Goal: Task Accomplishment & Management: Manage account settings

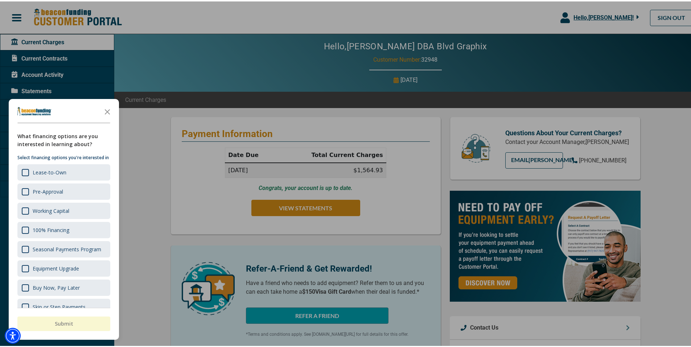
click at [105, 110] on icon "Close the survey" at bounding box center [107, 110] width 15 height 15
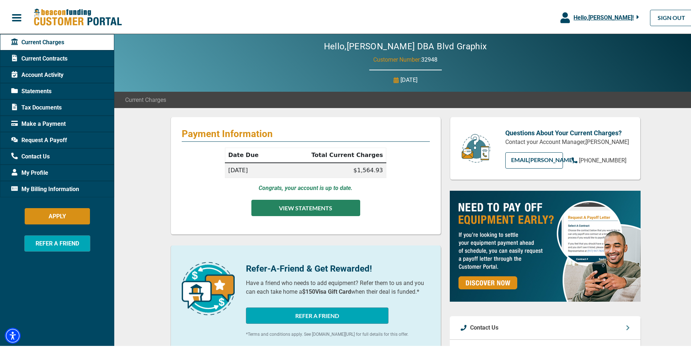
click at [301, 207] on button "VIEW STATEMENTS" at bounding box center [306, 207] width 109 height 16
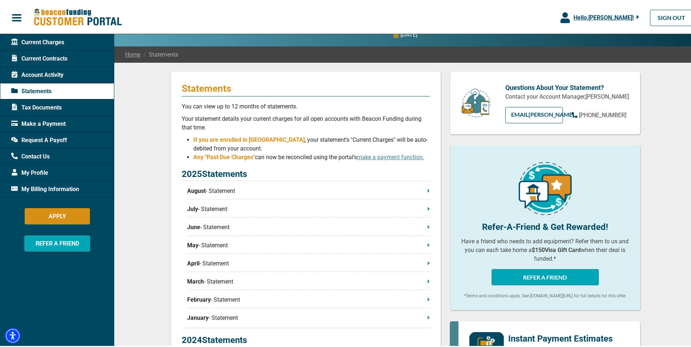
scroll to position [61, 0]
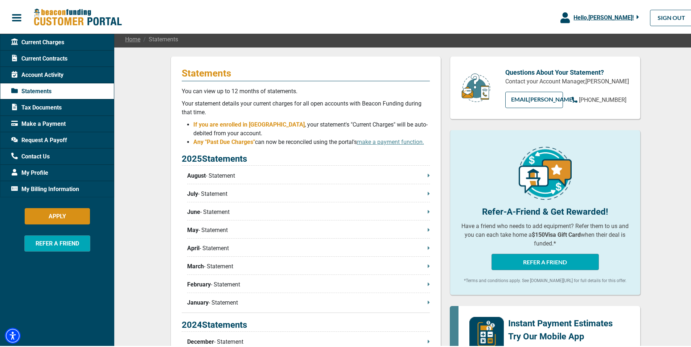
click at [424, 175] on p "August - Statement" at bounding box center [308, 174] width 243 height 9
click at [208, 174] on p "August - Statement" at bounding box center [308, 174] width 243 height 9
click at [52, 74] on span "Account Activity" at bounding box center [37, 73] width 52 height 9
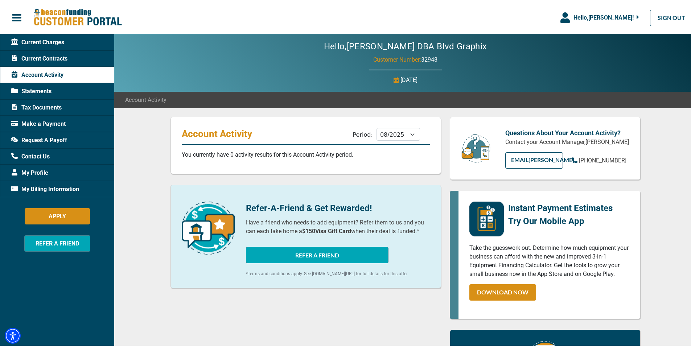
click at [44, 62] on div "Current Contracts" at bounding box center [57, 57] width 114 height 16
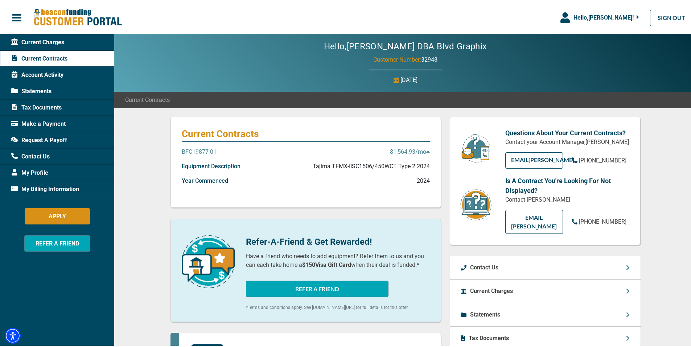
click at [40, 139] on span "Request A Payoff" at bounding box center [39, 139] width 56 height 9
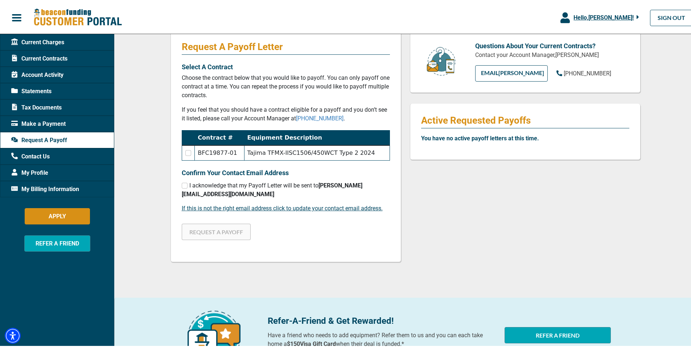
scroll to position [80, 0]
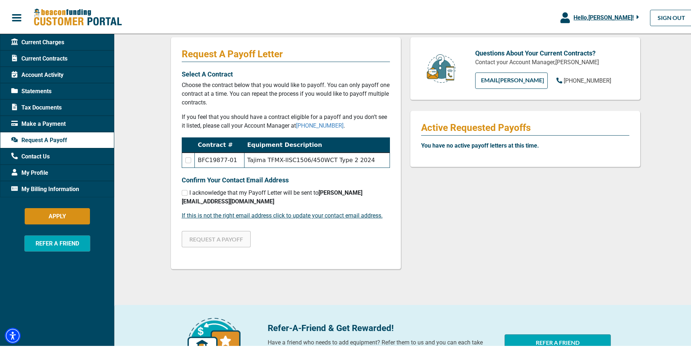
click at [37, 172] on span "My Profile" at bounding box center [29, 171] width 37 height 9
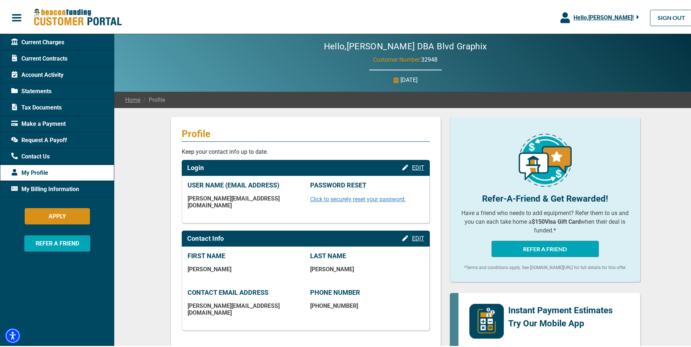
click at [68, 141] on div "Request A Payoff" at bounding box center [57, 139] width 114 height 16
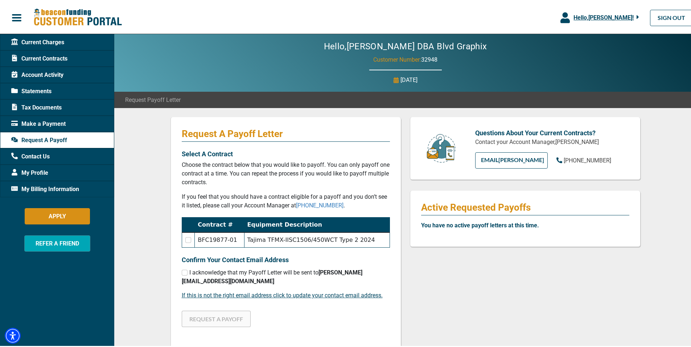
click at [59, 170] on div "My Profile" at bounding box center [57, 171] width 114 height 16
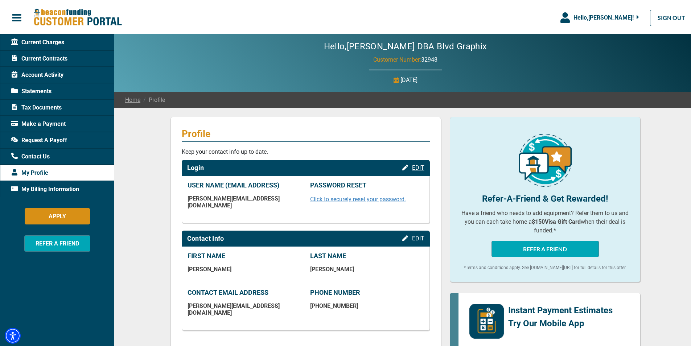
click at [39, 170] on span "My Profile" at bounding box center [29, 171] width 37 height 9
click at [46, 188] on span "My Billing Information" at bounding box center [45, 188] width 68 height 9
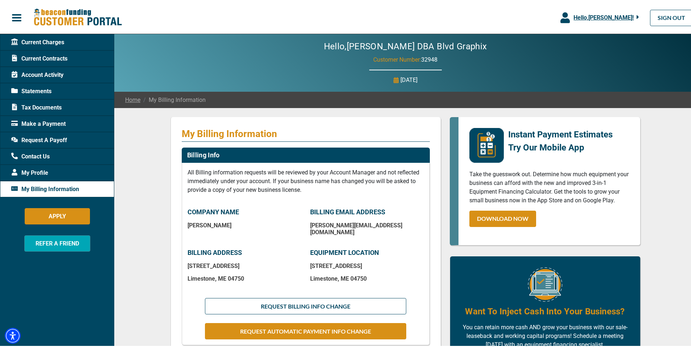
click at [69, 56] on div "Current Contracts" at bounding box center [57, 57] width 114 height 16
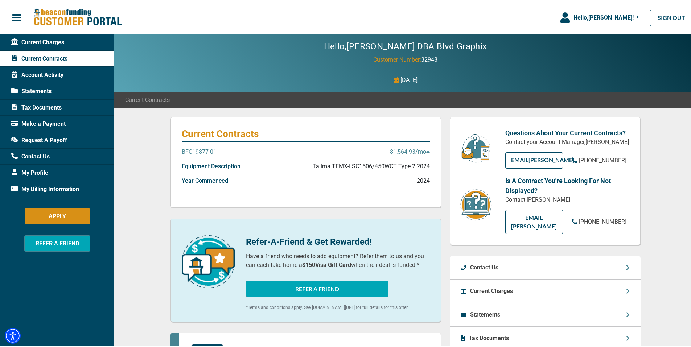
click at [422, 151] on p "$1,564.93 /mo" at bounding box center [410, 150] width 40 height 9
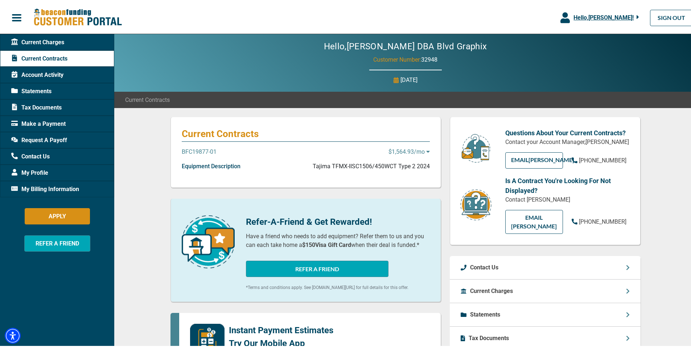
click at [426, 150] on icon at bounding box center [428, 150] width 4 height 6
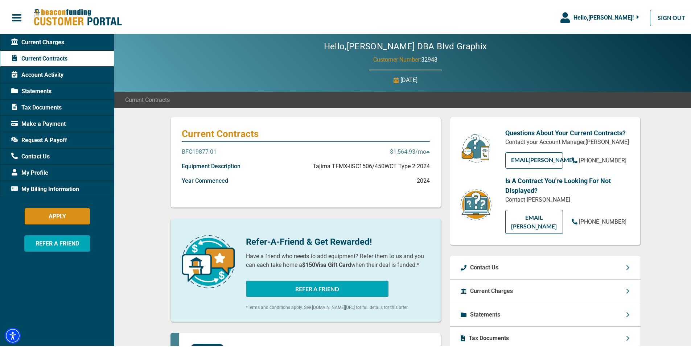
click at [194, 150] on p "BFC19877-01" at bounding box center [199, 150] width 35 height 9
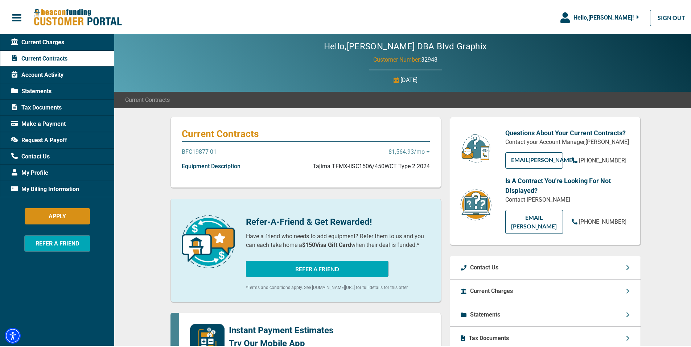
click at [194, 150] on p "BFC19877-01" at bounding box center [199, 150] width 35 height 9
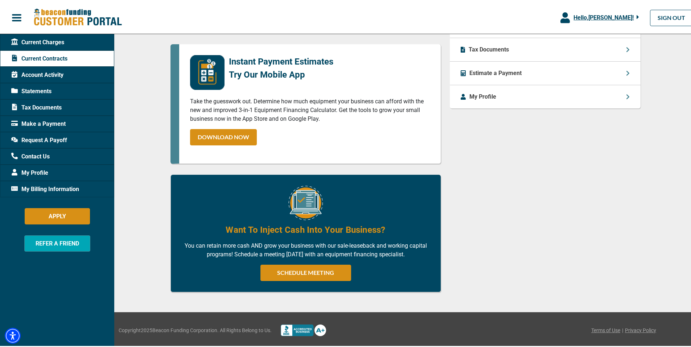
scroll to position [295, 0]
click at [50, 76] on span "Account Activity" at bounding box center [37, 73] width 52 height 9
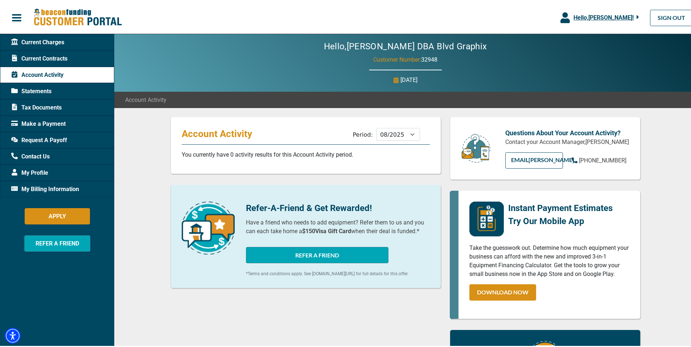
click at [33, 174] on span "My Profile" at bounding box center [29, 171] width 37 height 9
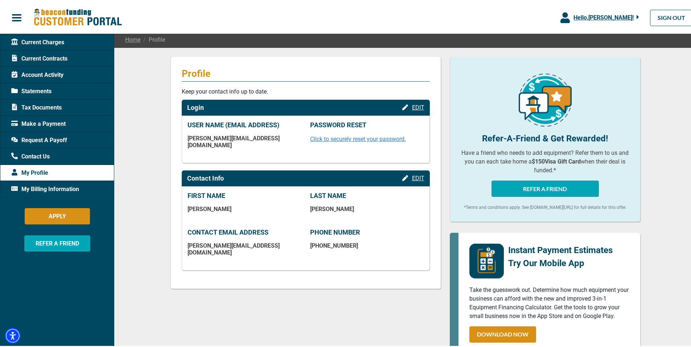
scroll to position [61, 0]
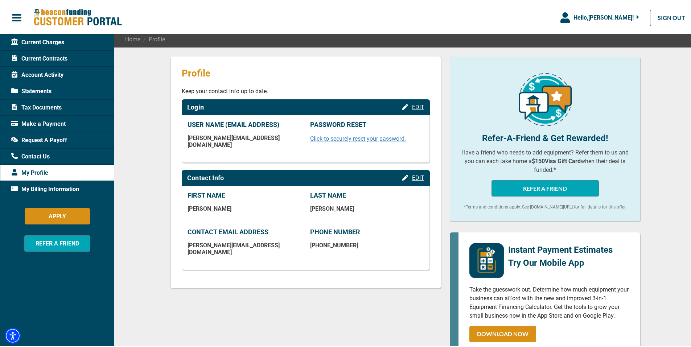
click at [49, 190] on span "My Billing Information" at bounding box center [45, 188] width 68 height 9
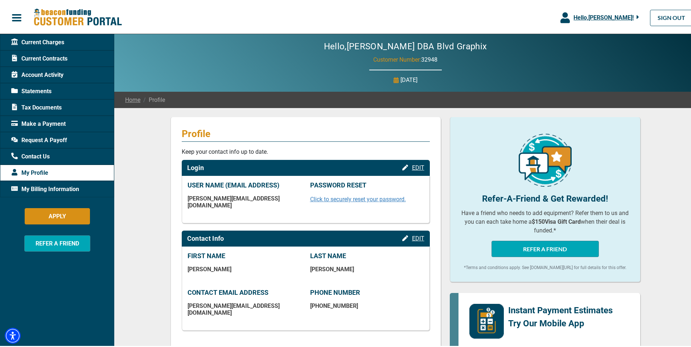
click at [57, 188] on span "My Billing Information" at bounding box center [45, 188] width 68 height 9
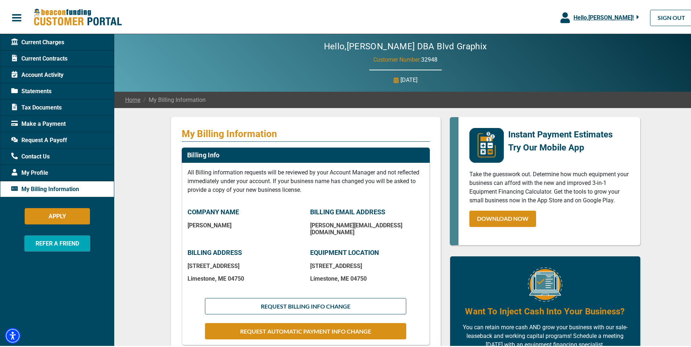
click at [56, 43] on span "Current Charges" at bounding box center [37, 41] width 53 height 9
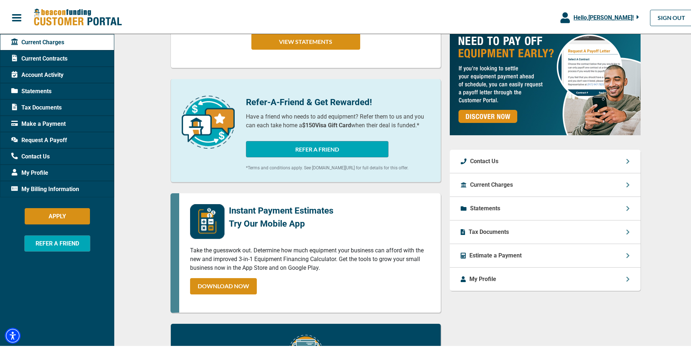
scroll to position [193, 0]
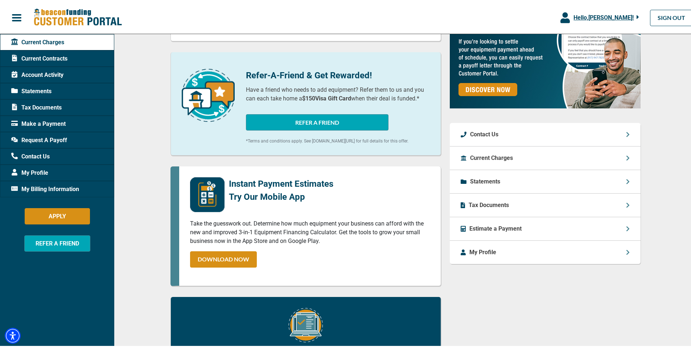
click at [487, 206] on p "Tax Documents" at bounding box center [489, 204] width 40 height 9
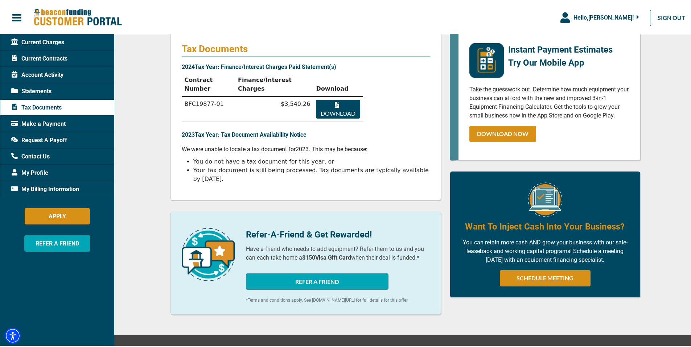
scroll to position [97, 0]
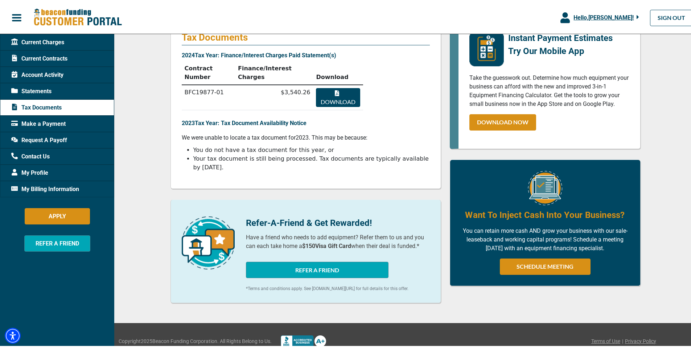
click at [36, 173] on span "My Profile" at bounding box center [29, 171] width 37 height 9
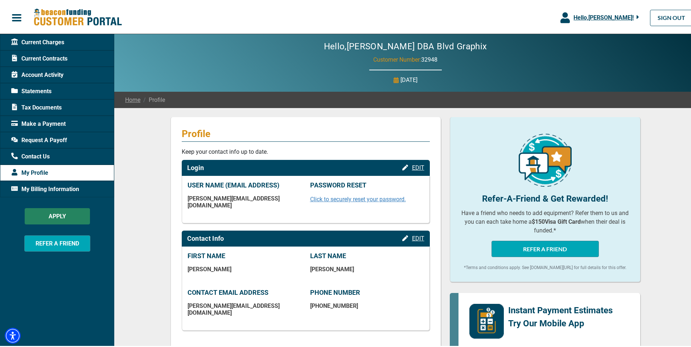
click at [64, 214] on button "APPLY" at bounding box center [57, 215] width 65 height 16
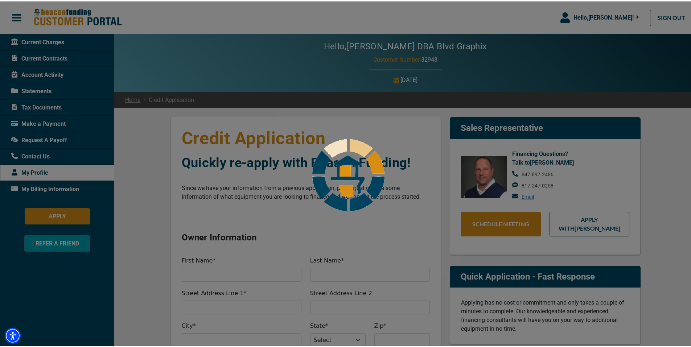
select select "21"
select select "4"
select select "21"
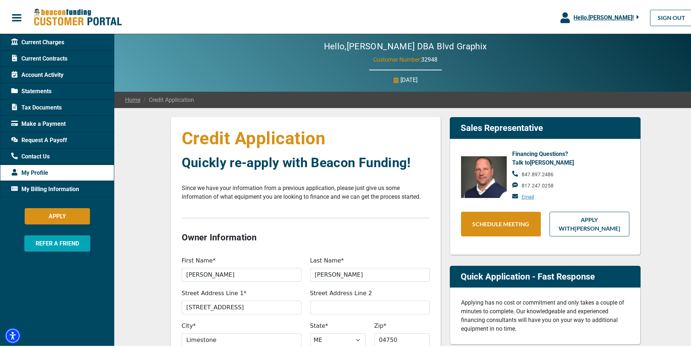
type input "100%"
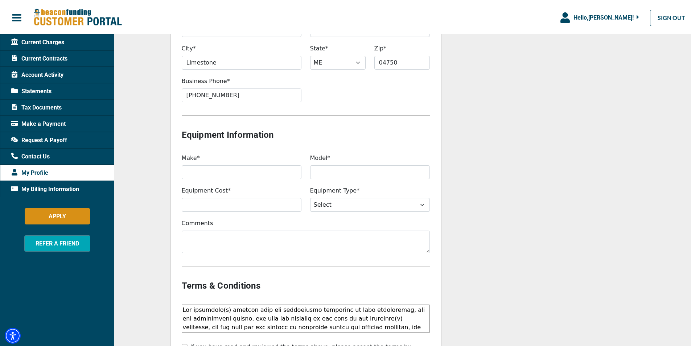
scroll to position [569, 0]
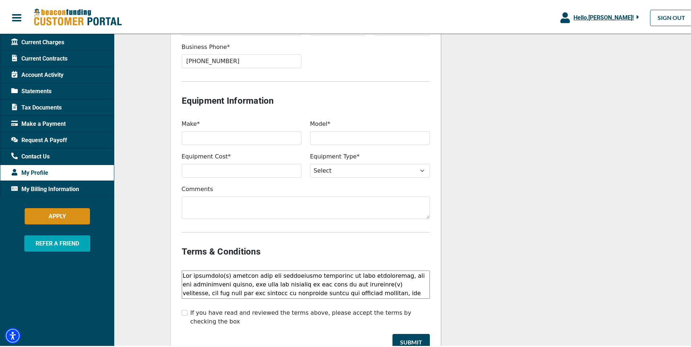
click at [54, 39] on span "Current Charges" at bounding box center [37, 41] width 53 height 9
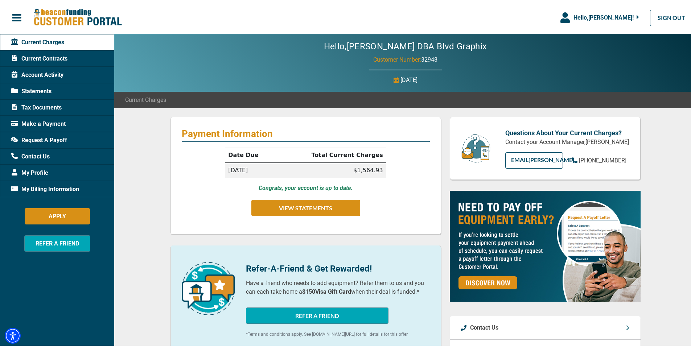
click at [618, 16] on span "Hello, [PERSON_NAME] !" at bounding box center [604, 16] width 60 height 7
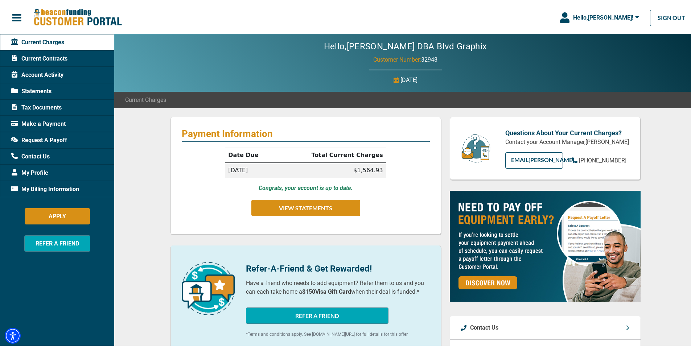
click at [44, 74] on span "Account Activity" at bounding box center [37, 73] width 52 height 9
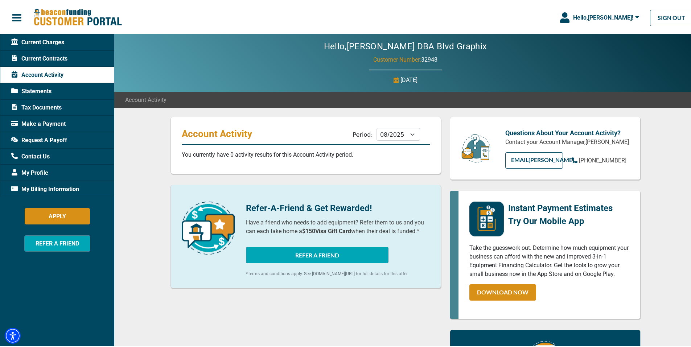
click at [48, 54] on span "Current Contracts" at bounding box center [39, 57] width 56 height 9
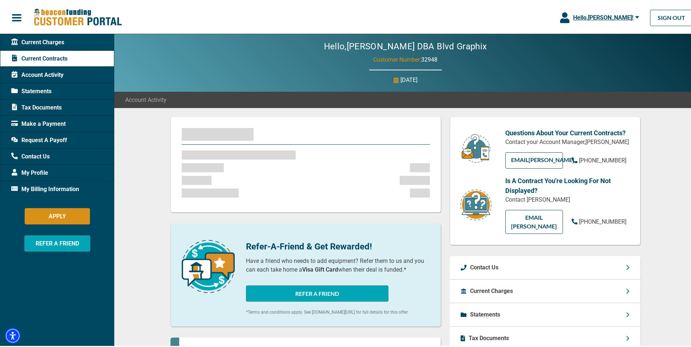
click at [56, 57] on span "Current Contracts" at bounding box center [39, 57] width 56 height 9
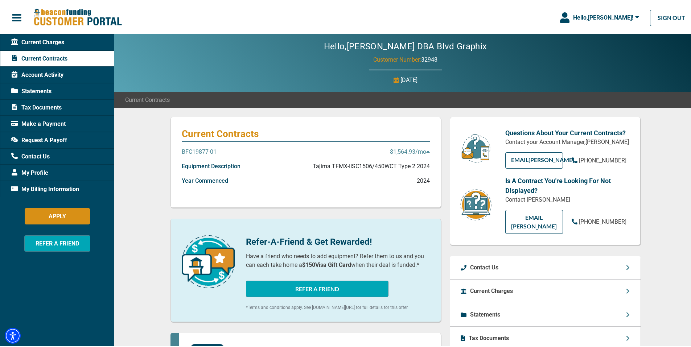
click at [423, 149] on p "$1,564.93 /mo" at bounding box center [410, 150] width 40 height 9
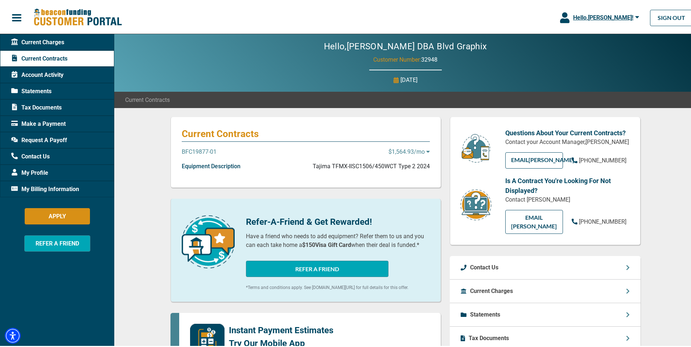
click at [423, 152] on p "$1,564.93 /mo" at bounding box center [409, 150] width 41 height 9
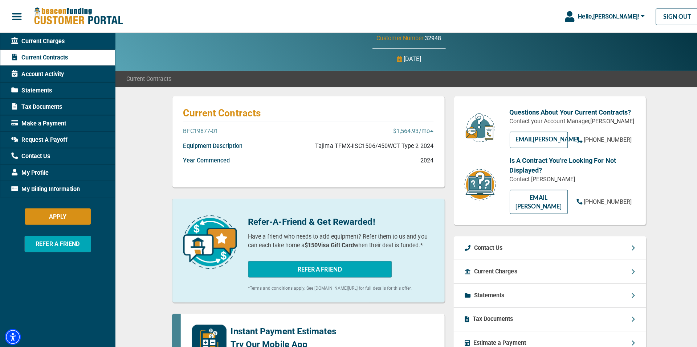
scroll to position [12, 0]
